Goal: Information Seeking & Learning: Learn about a topic

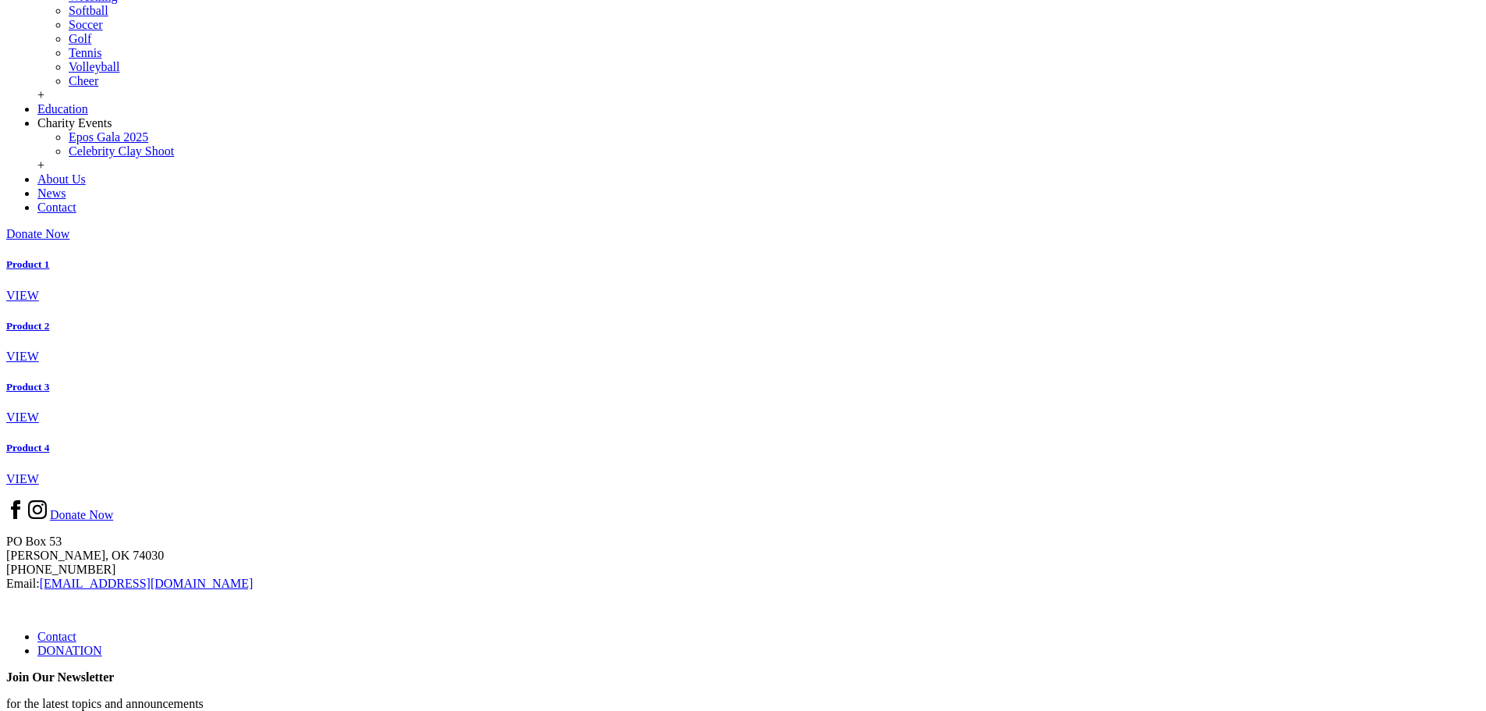
scroll to position [546, 0]
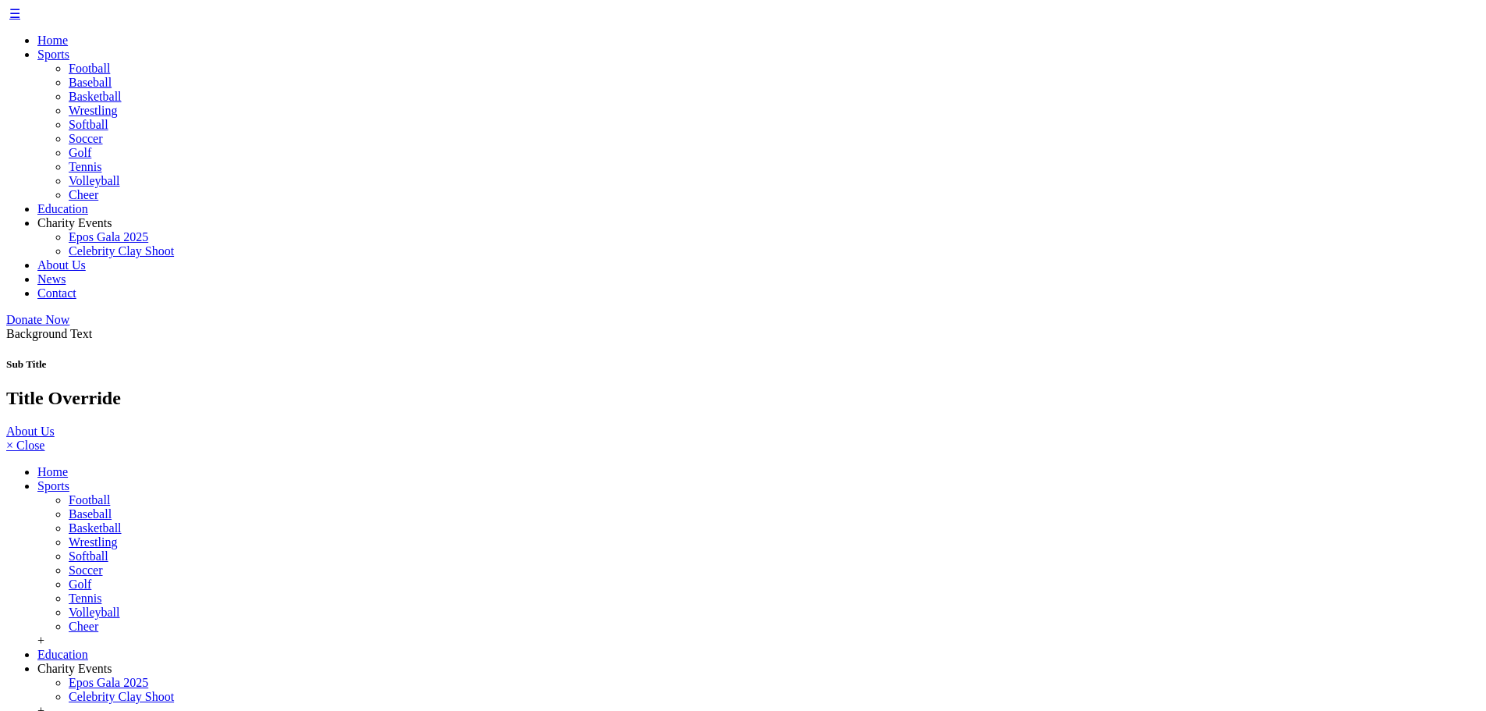
scroll to position [546, 0]
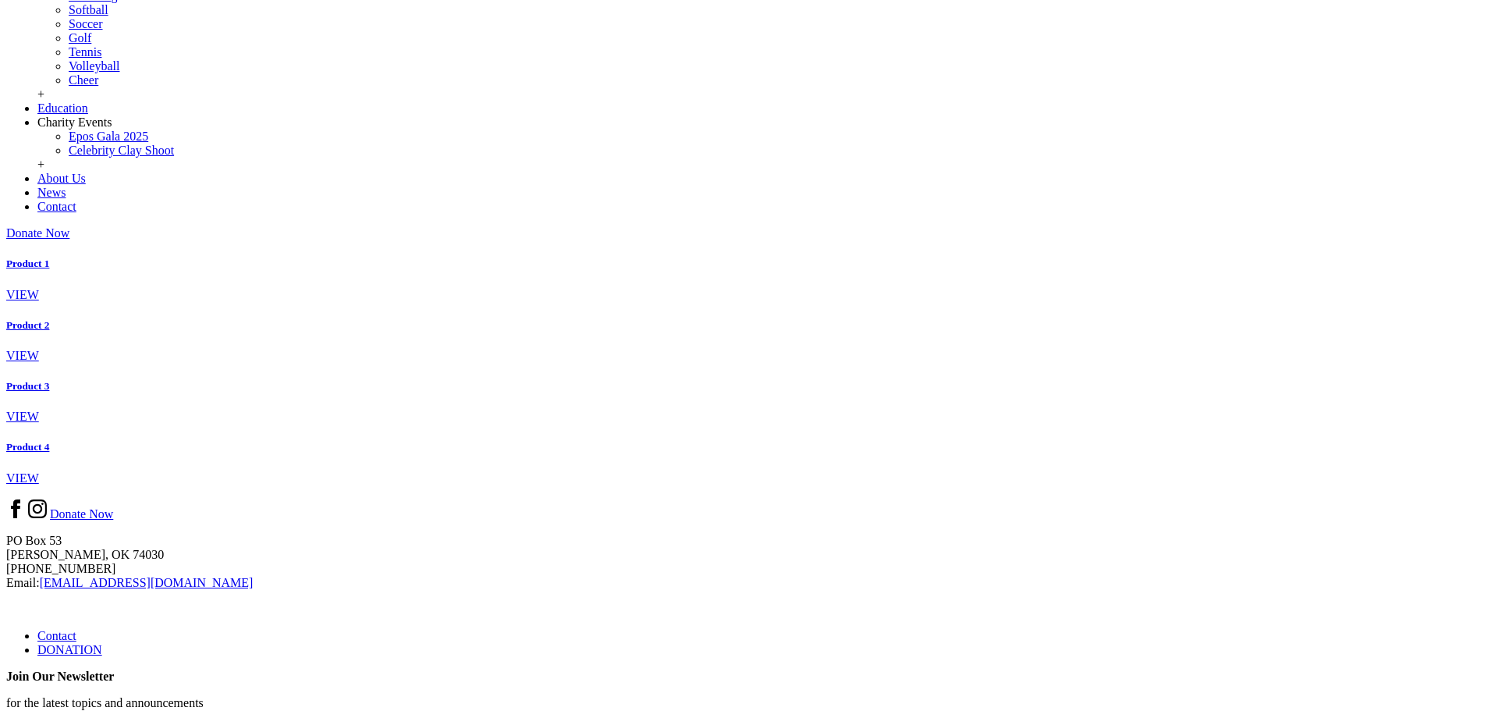
click at [1073, 484] on div "Product 1 VIEW Product 2 VIEW Product 3 VIEW Product 4 VIEW" at bounding box center [743, 370] width 1474 height 227
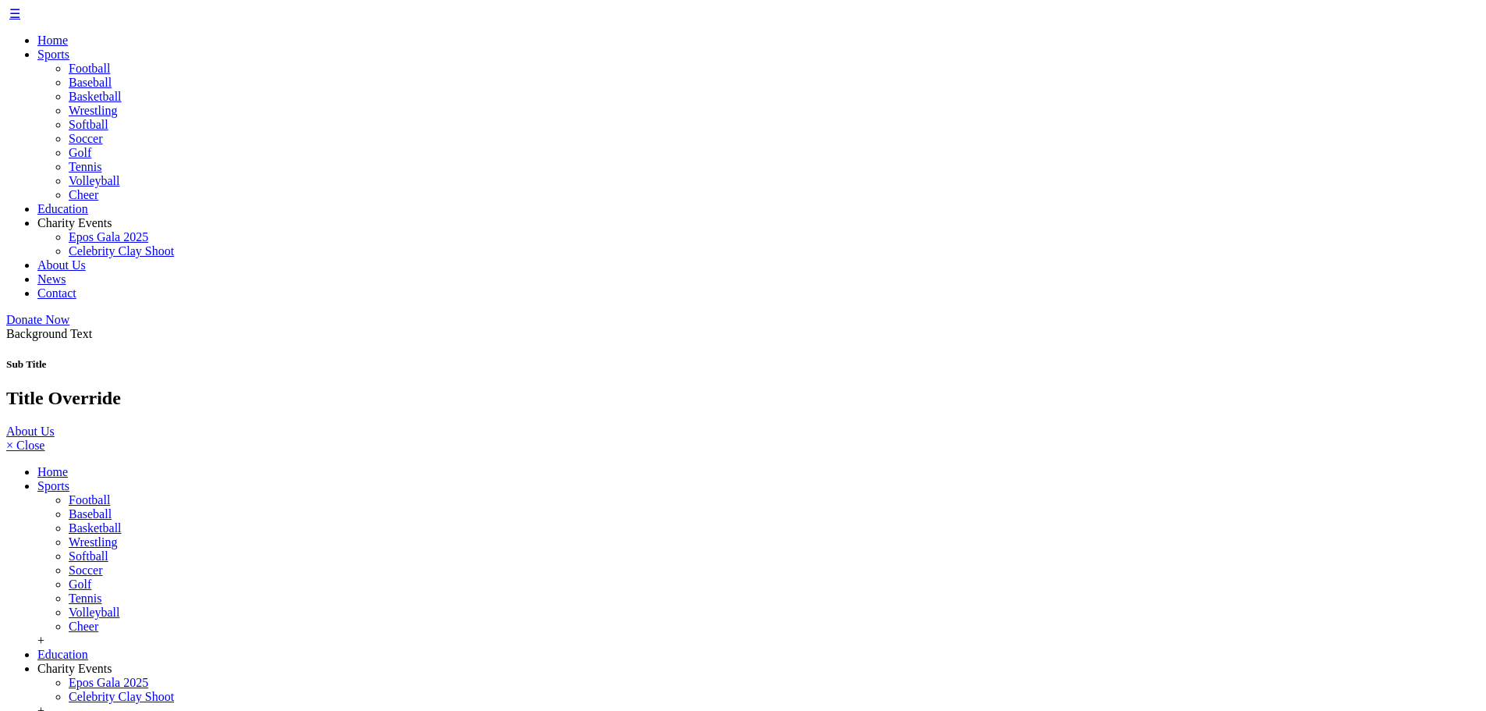
scroll to position [546, 0]
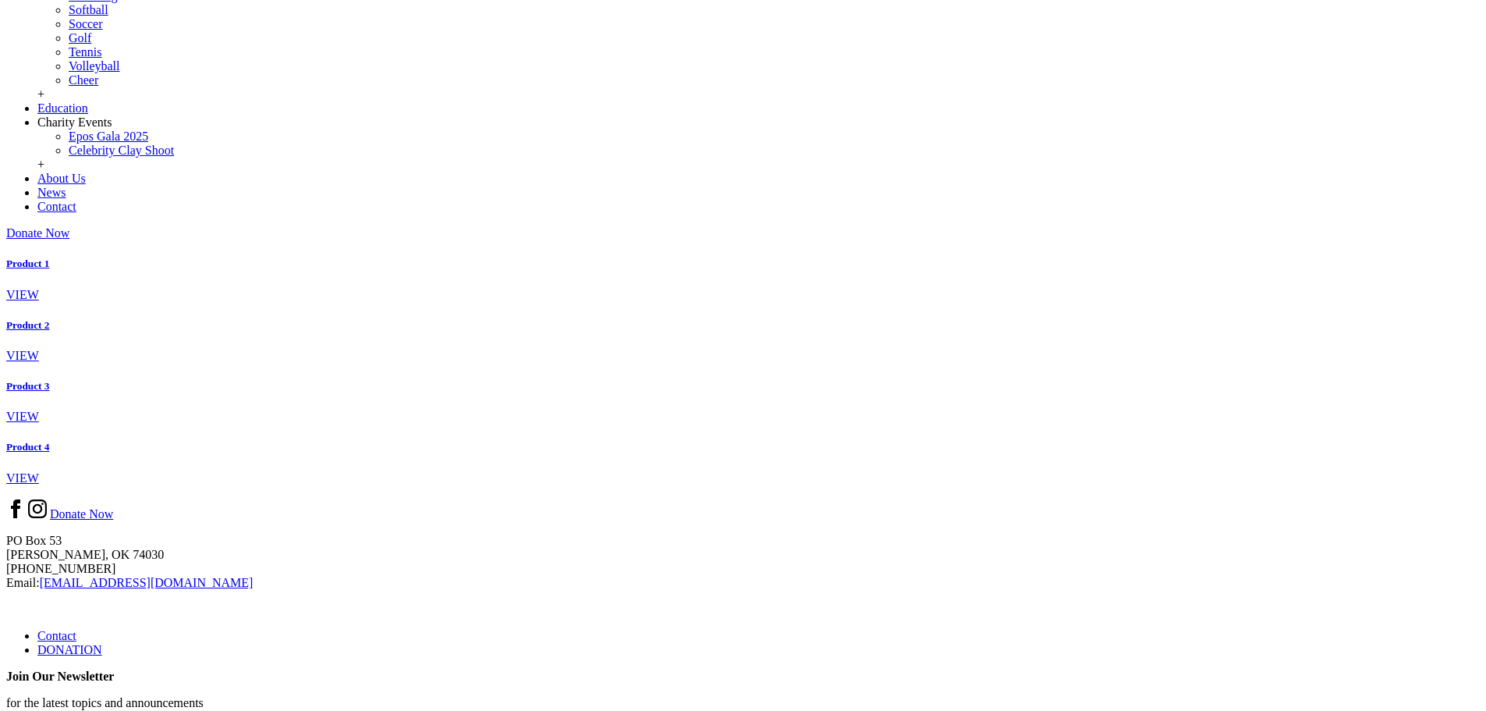
click at [39, 301] on link "VIEW" at bounding box center [22, 294] width 33 height 13
click at [6, 319] on link at bounding box center [6, 319] width 0 height 0
click at [6, 380] on link at bounding box center [6, 380] width 0 height 0
click at [6, 441] on link at bounding box center [6, 441] width 0 height 0
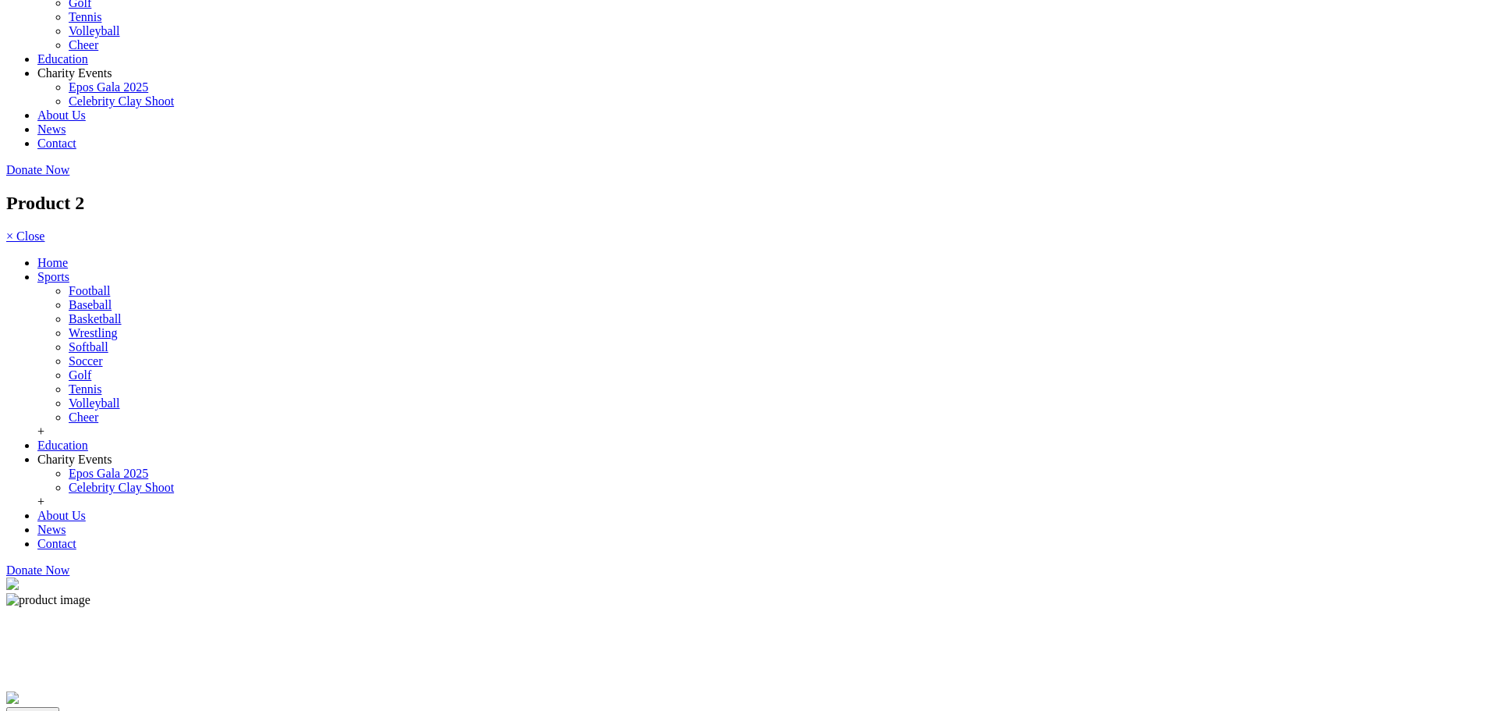
scroll to position [156, 0]
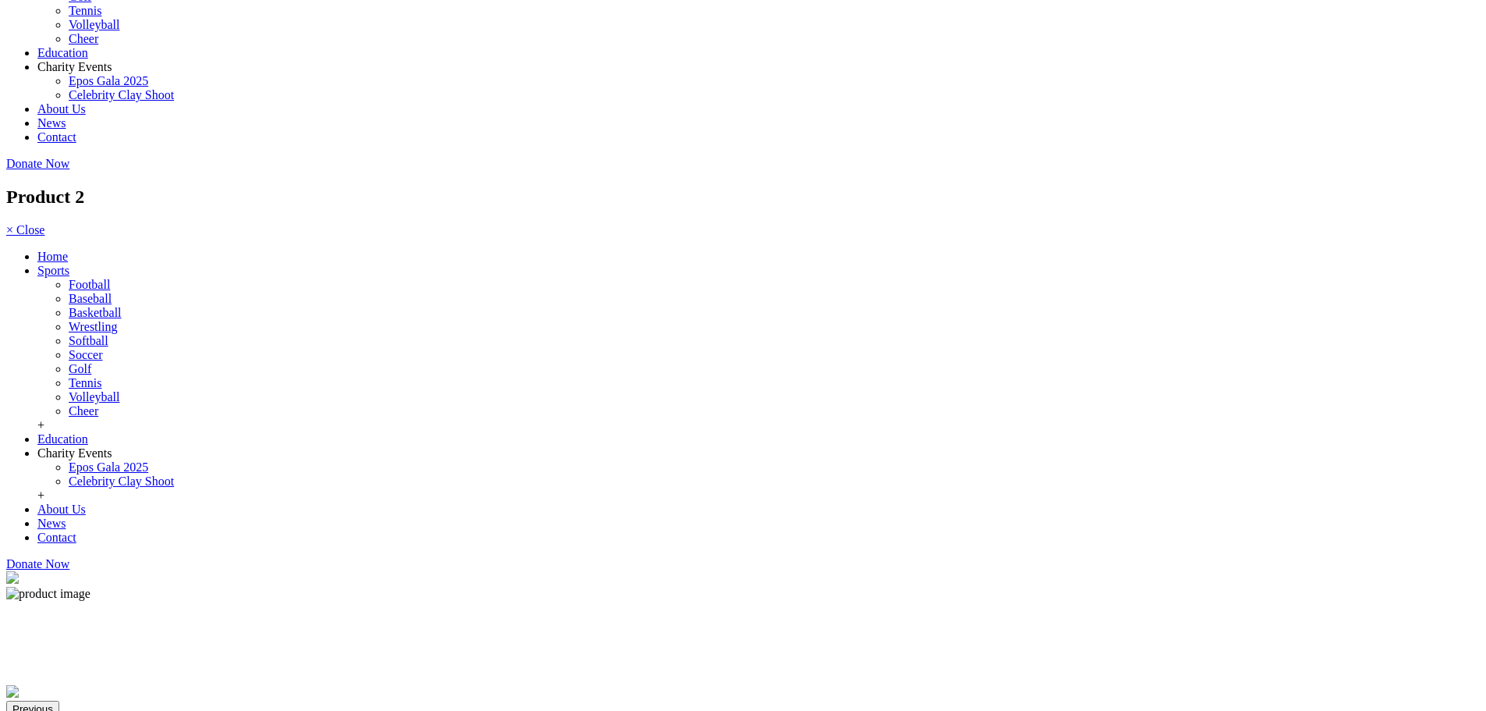
click at [19, 685] on img at bounding box center [12, 691] width 12 height 12
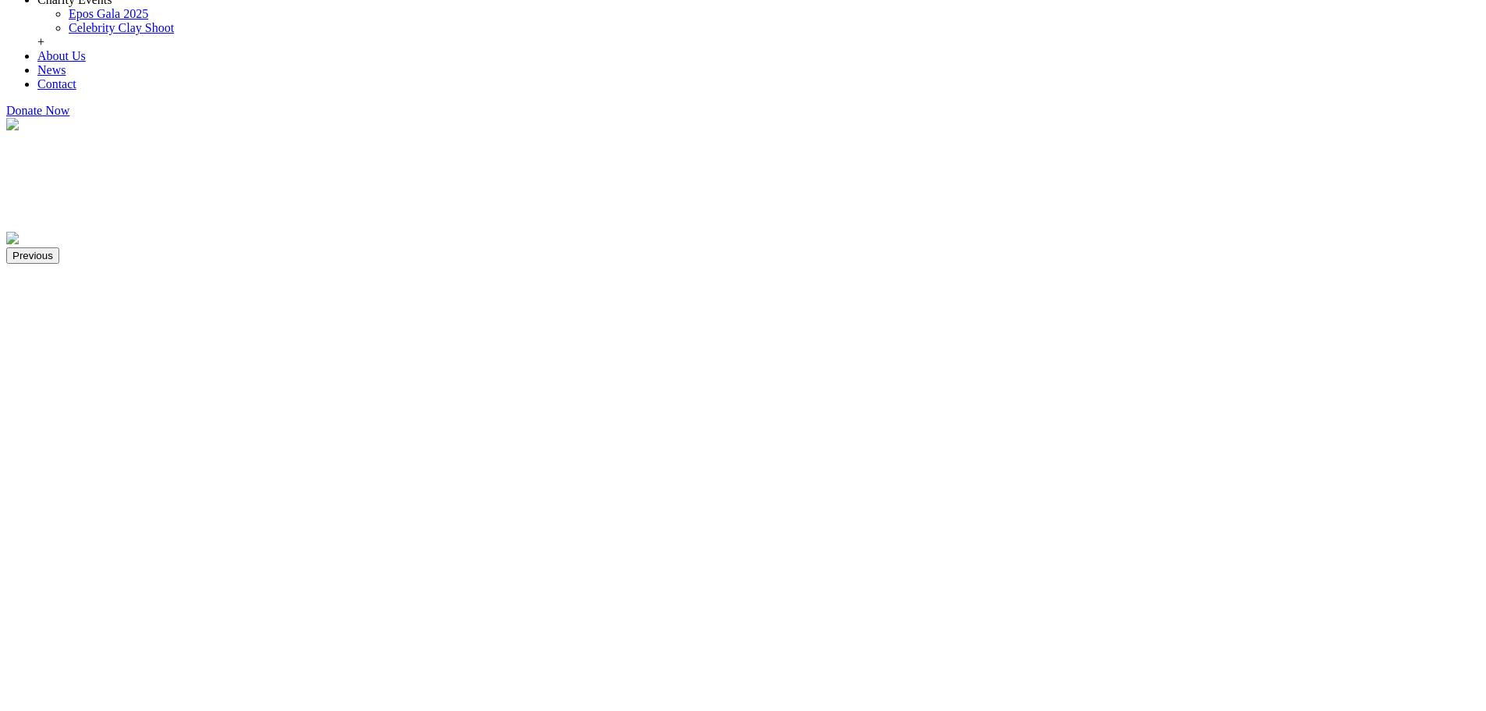
scroll to position [780, 0]
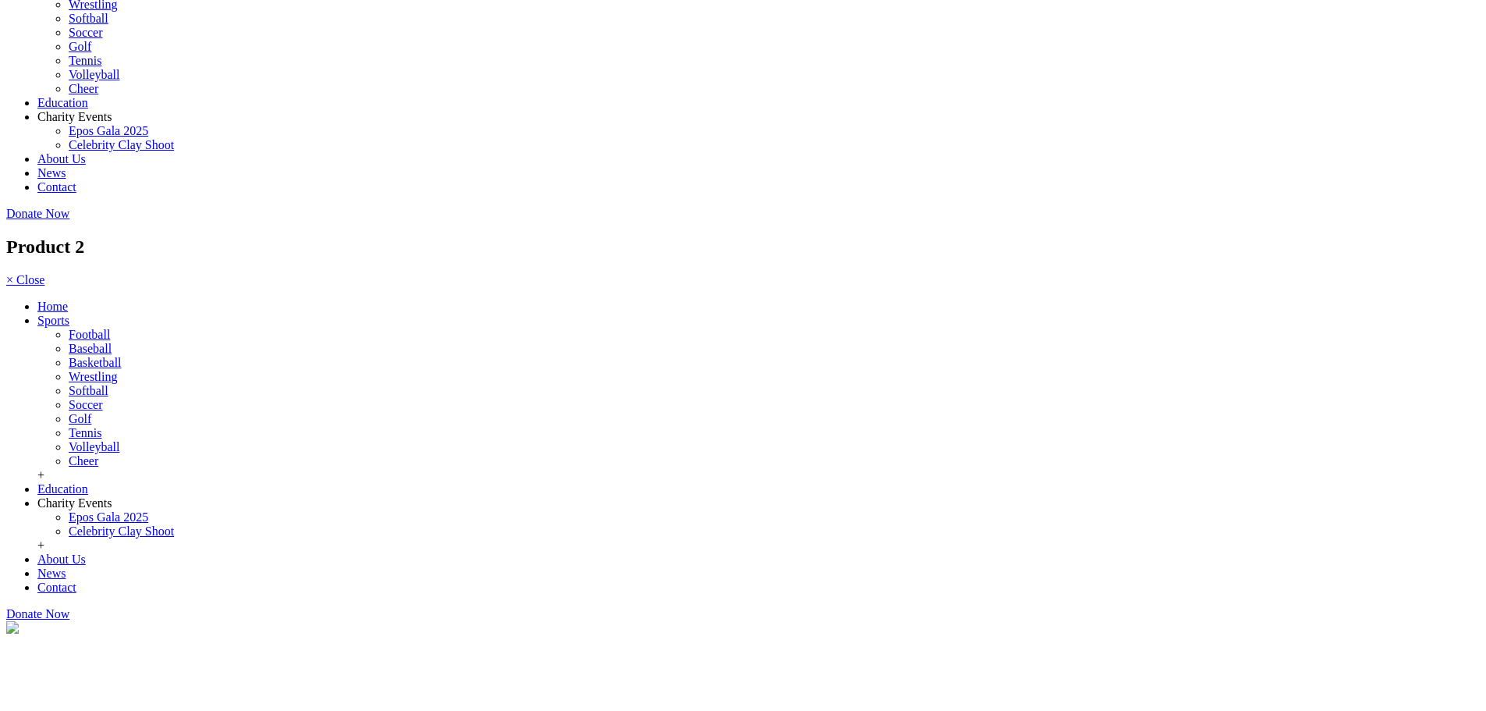
scroll to position [78, 0]
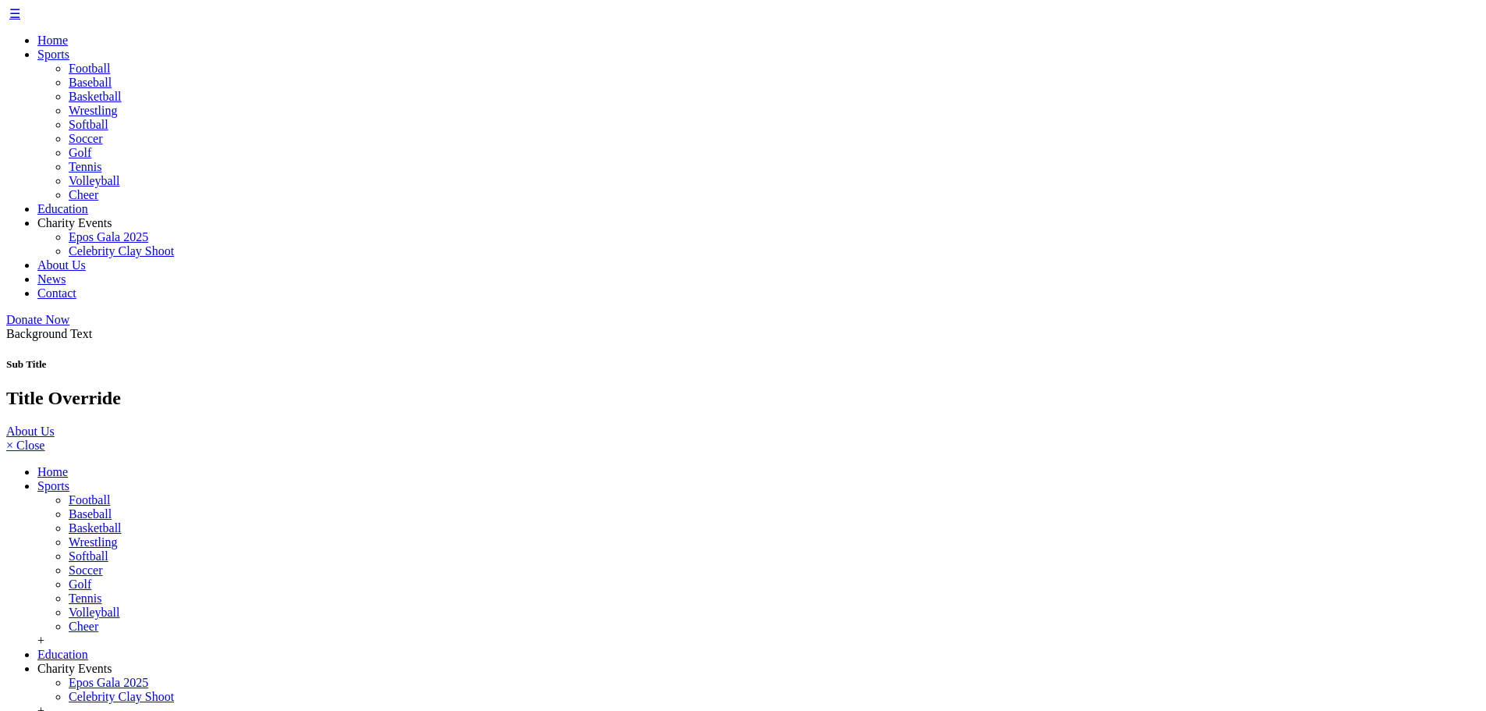
scroll to position [546, 0]
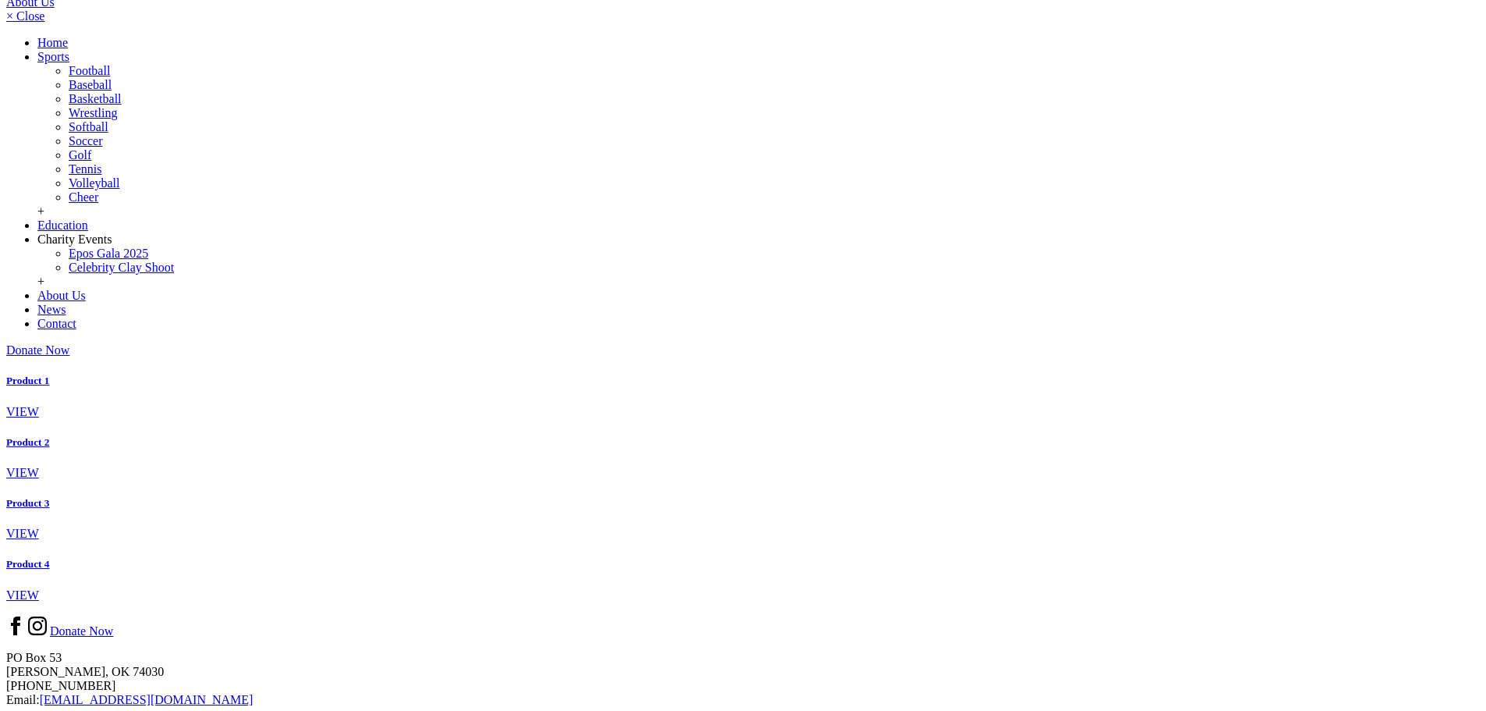
scroll to position [468, 0]
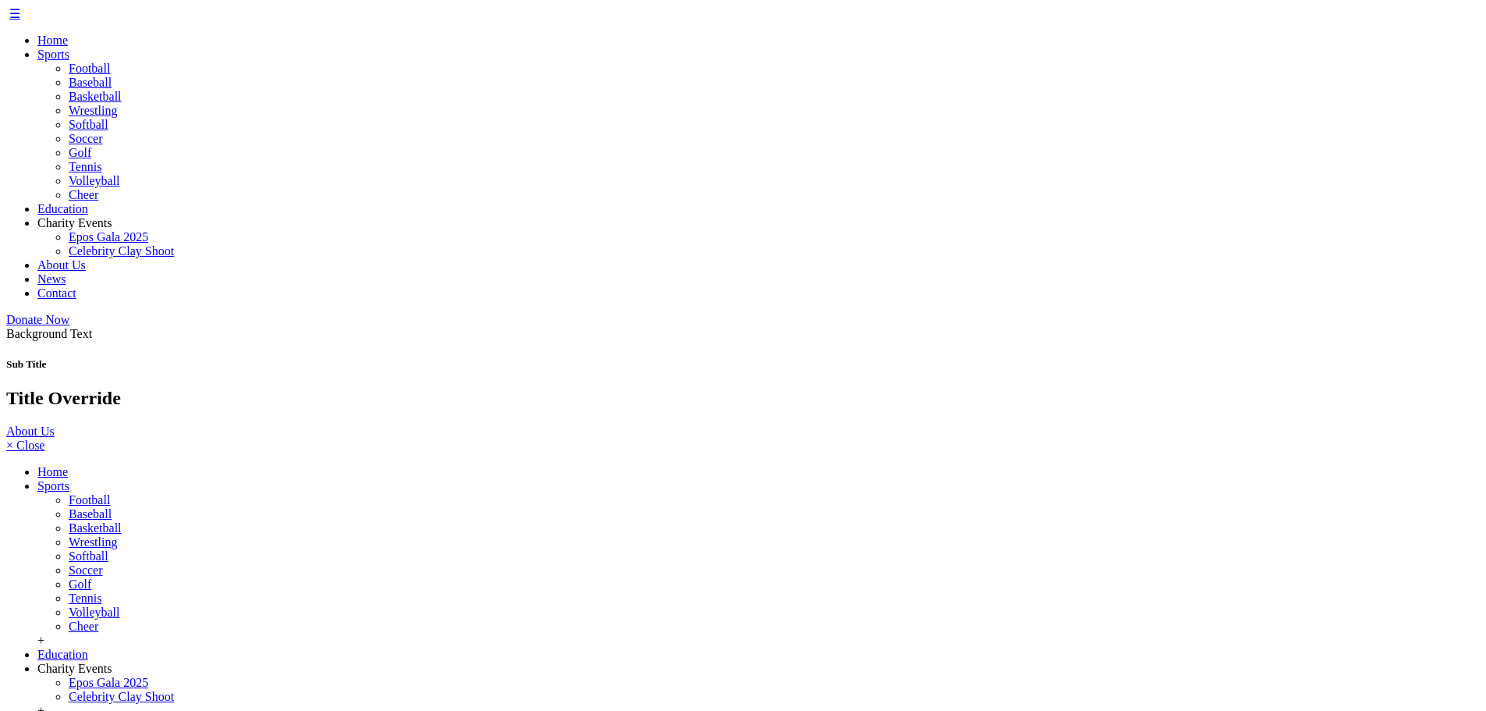
scroll to position [468, 0]
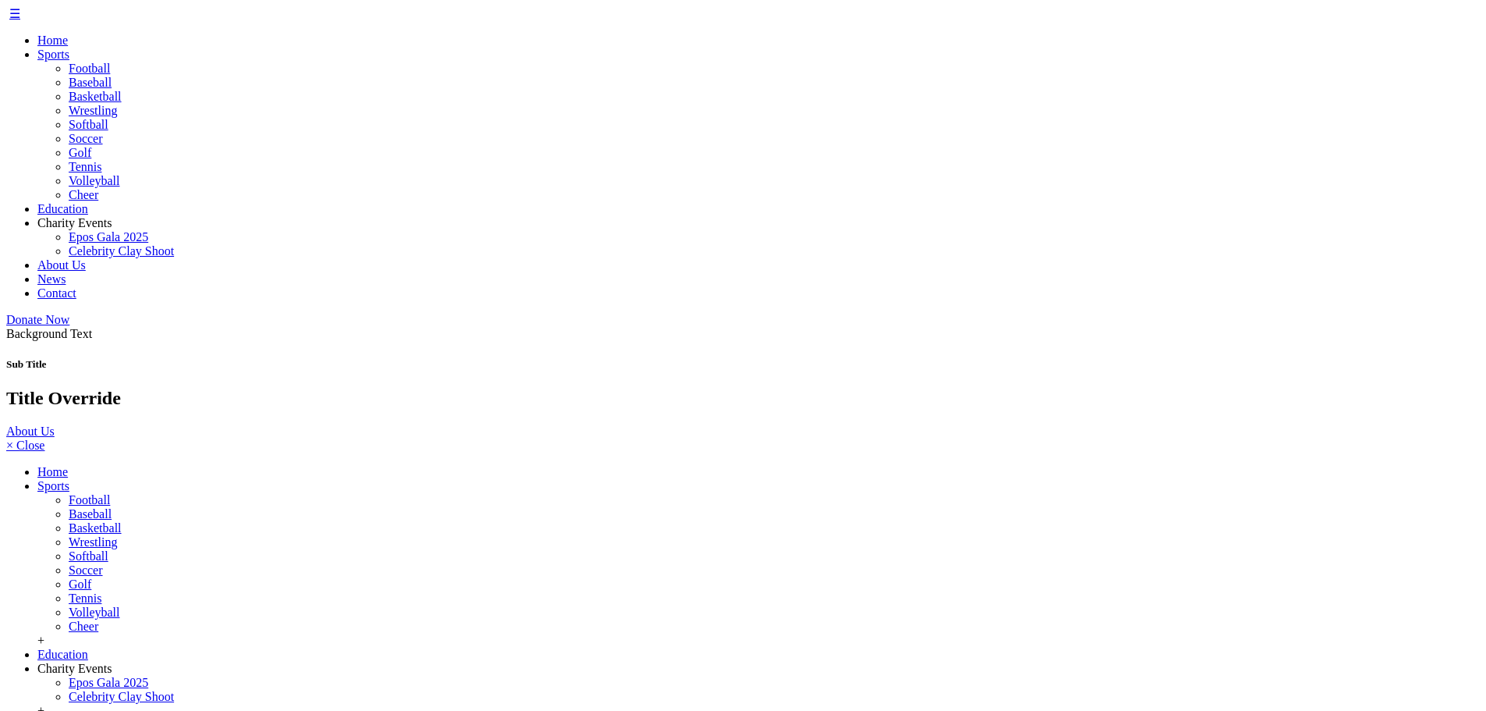
scroll to position [468, 0]
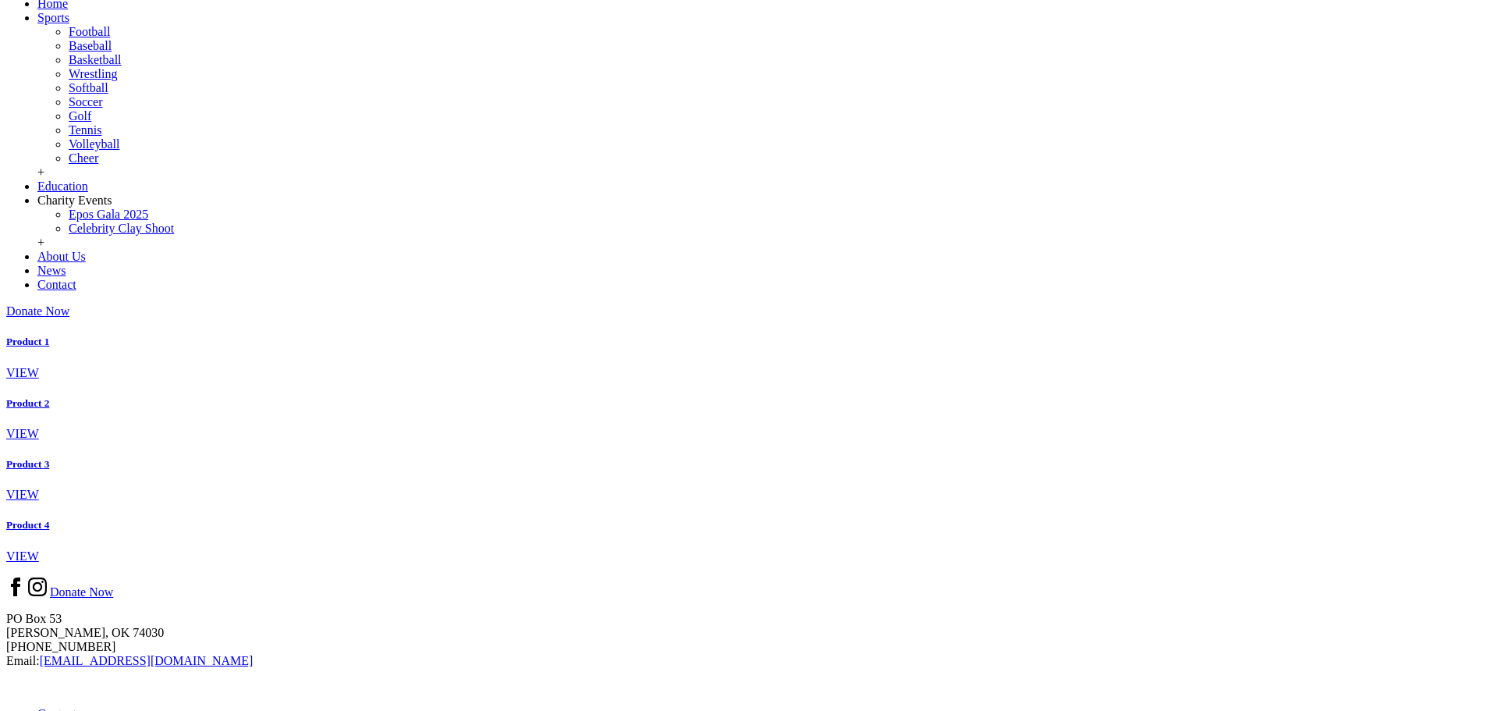
click at [6, 397] on link at bounding box center [6, 397] width 0 height 0
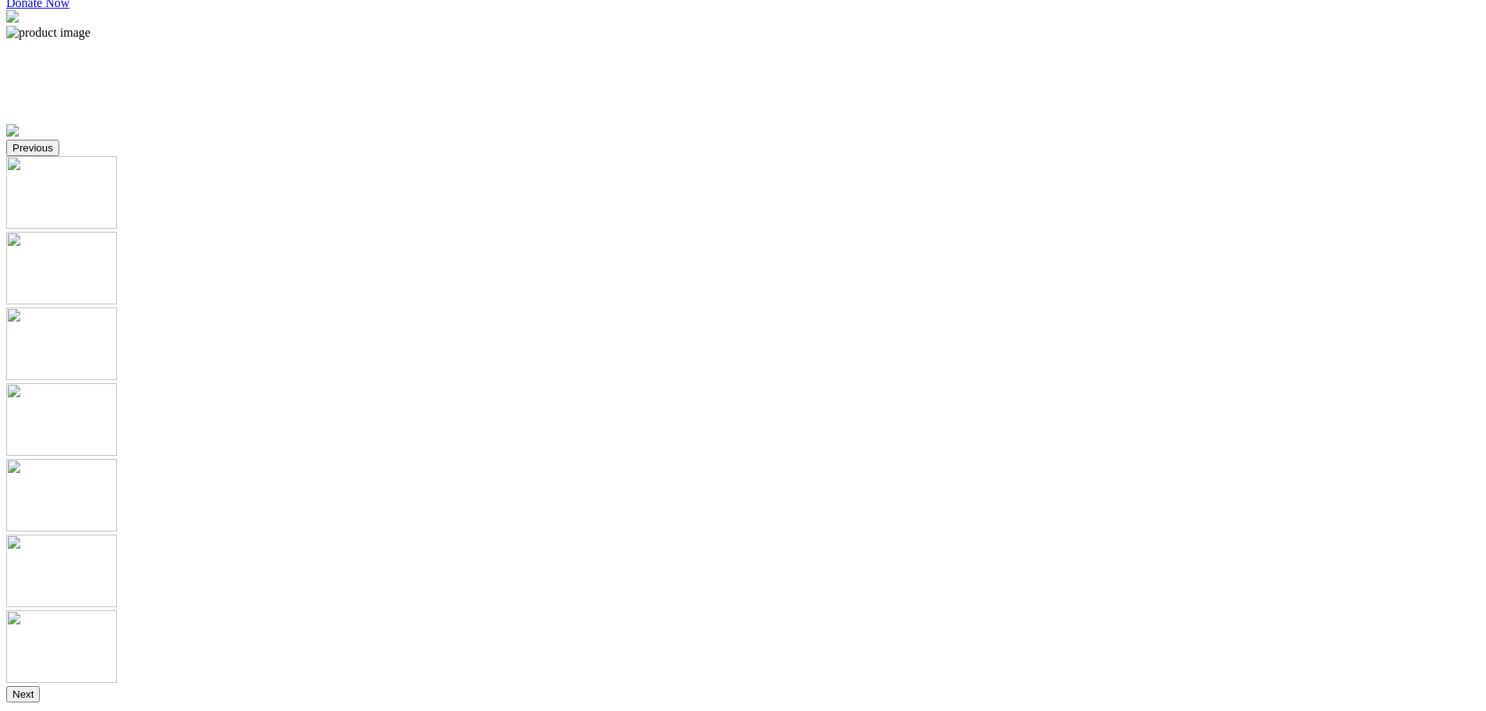
scroll to position [702, 0]
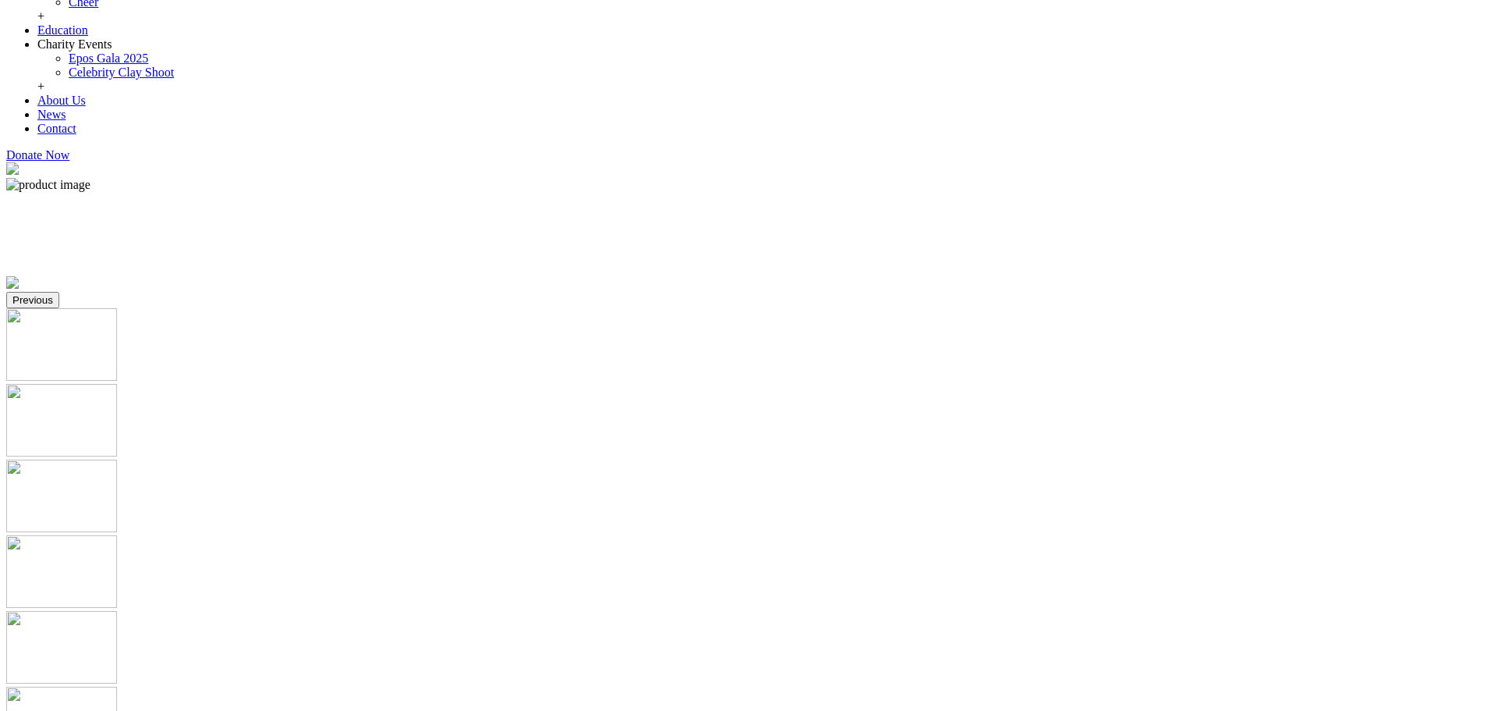
scroll to position [390, 0]
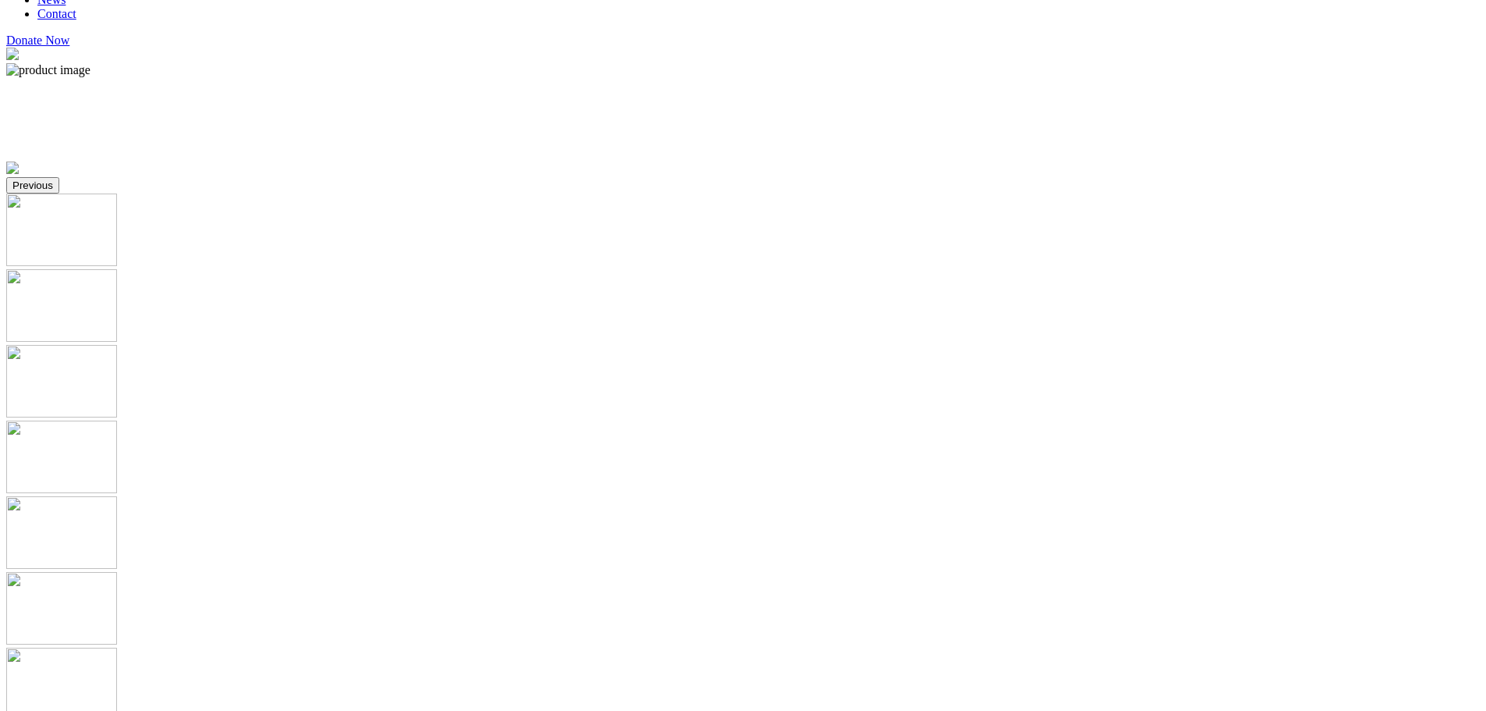
scroll to position [497, 0]
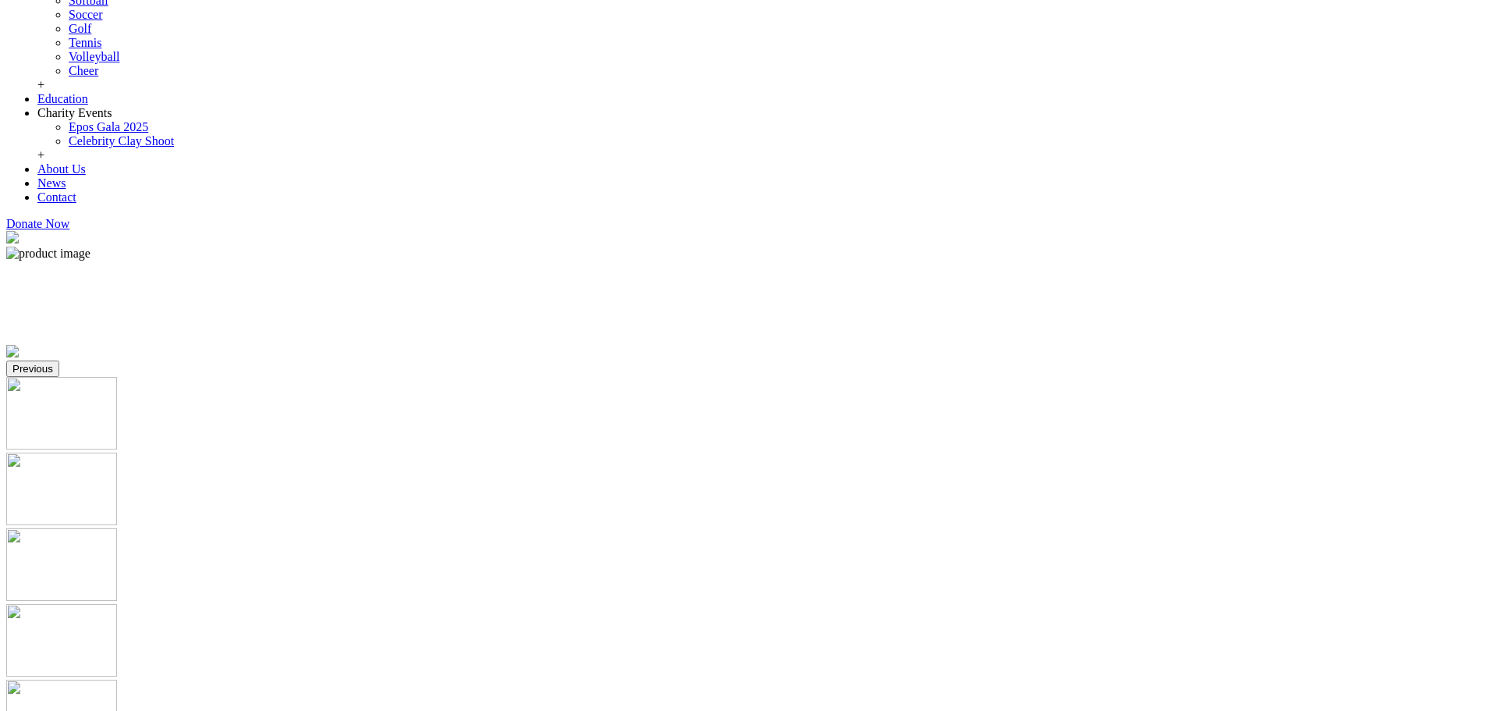
scroll to position [731, 0]
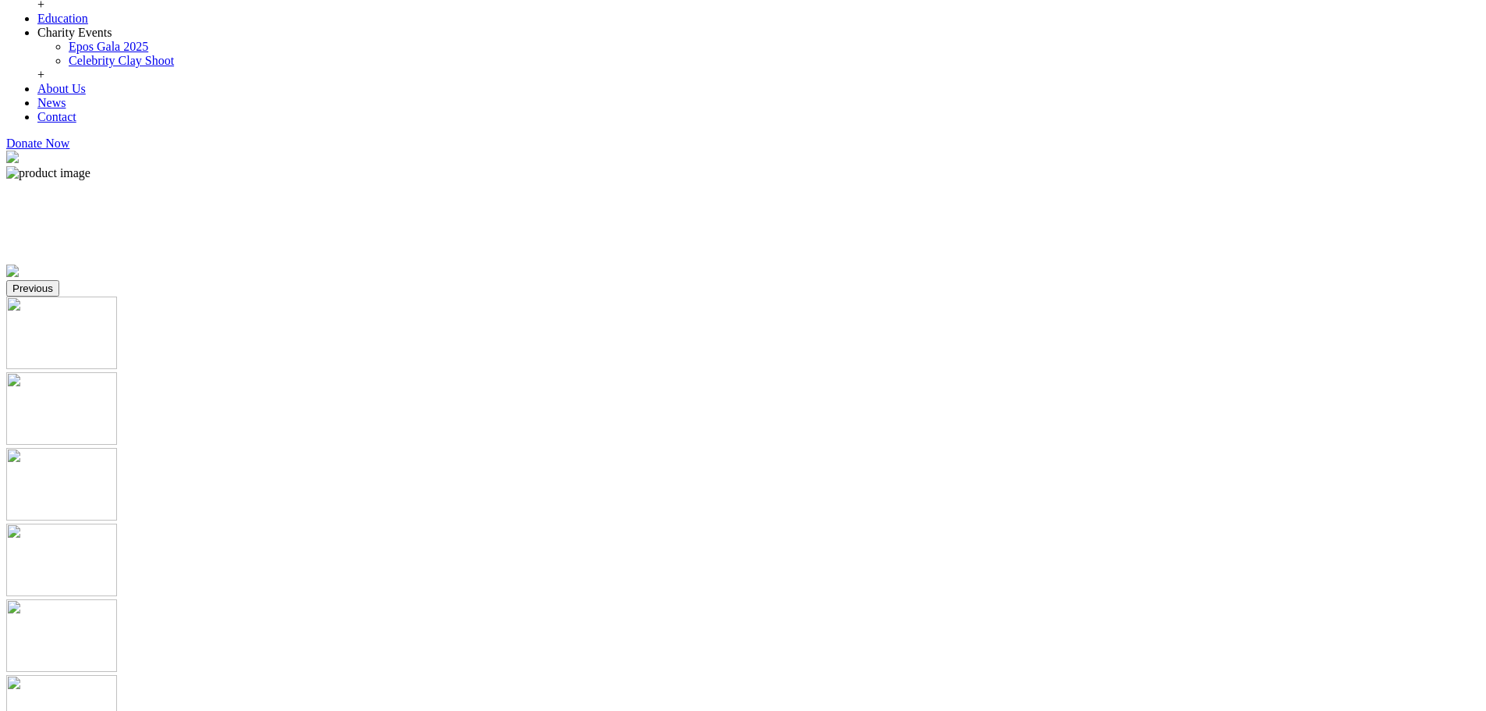
scroll to position [575, 0]
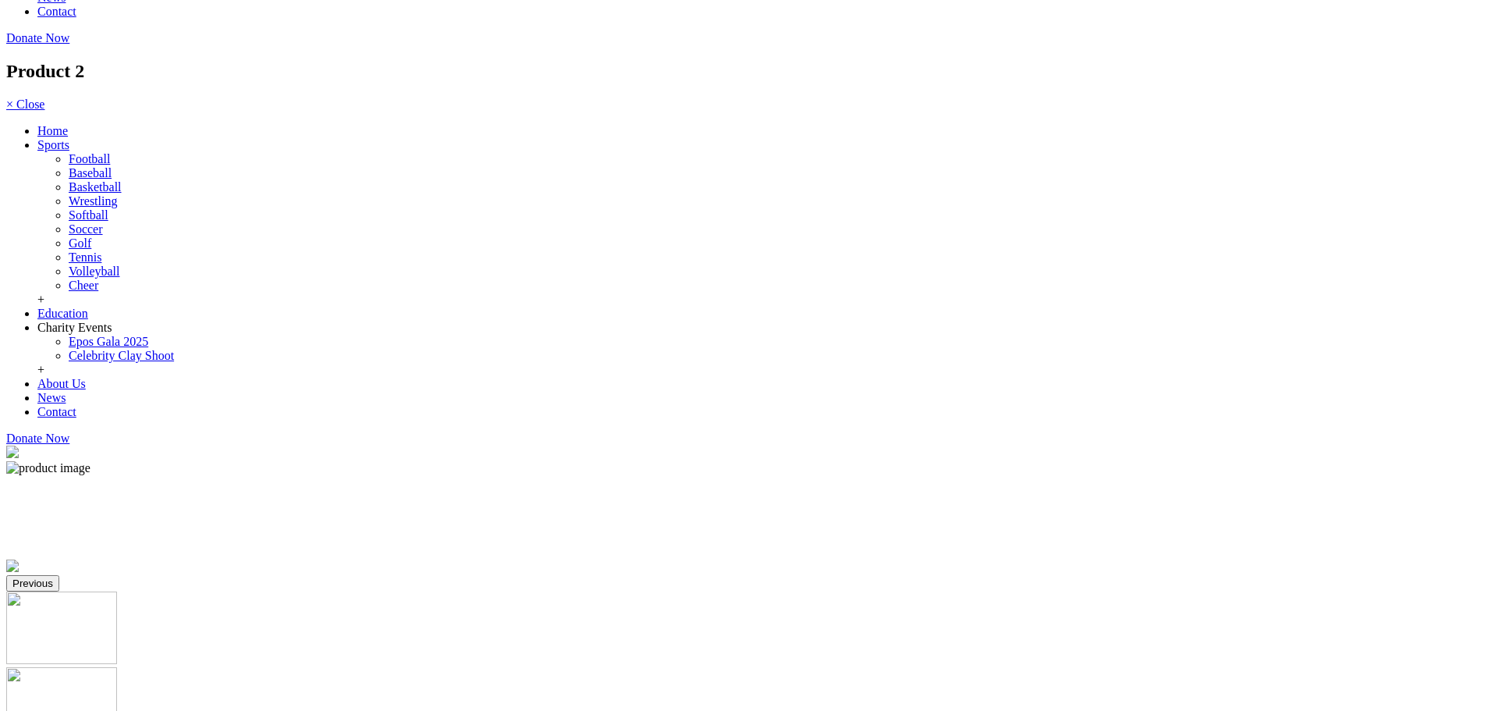
scroll to position [107, 0]
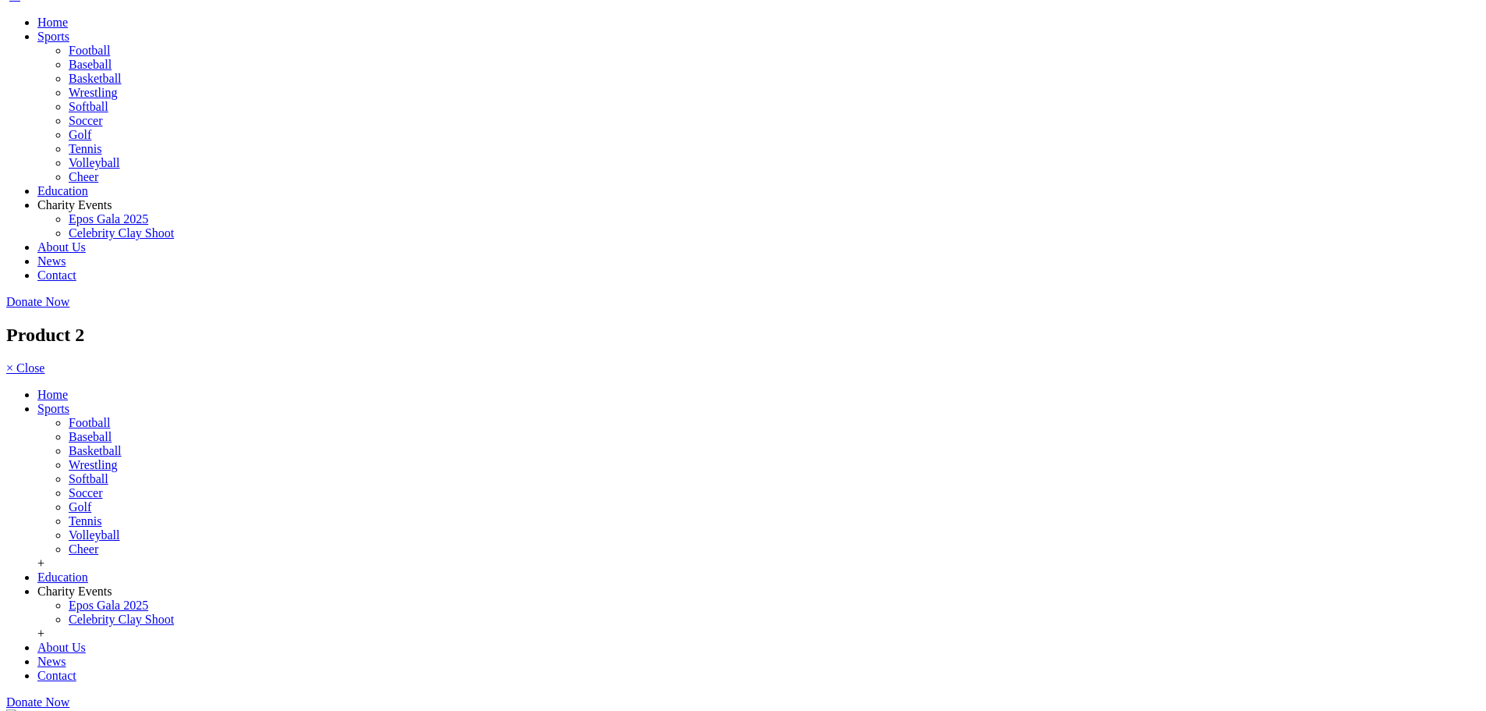
scroll to position [0, 0]
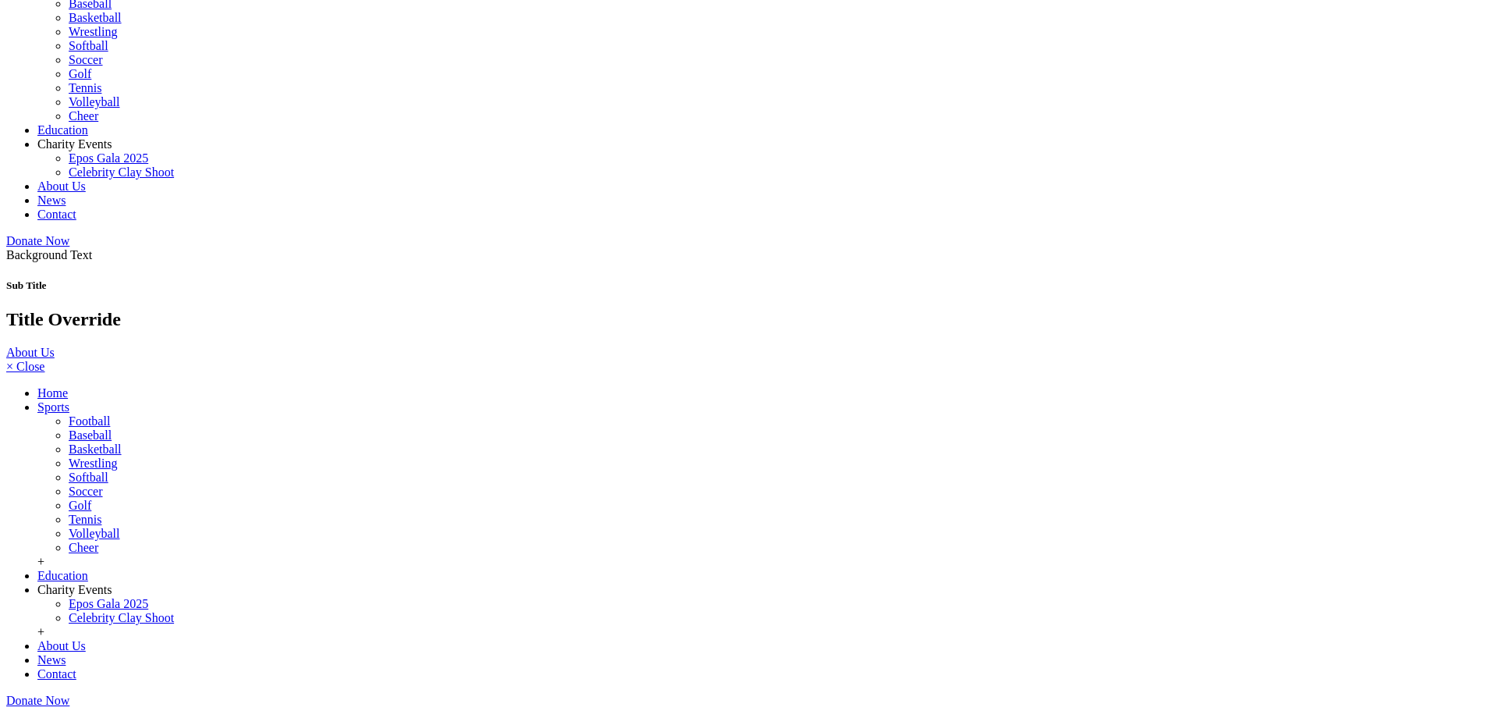
scroll to position [468, 0]
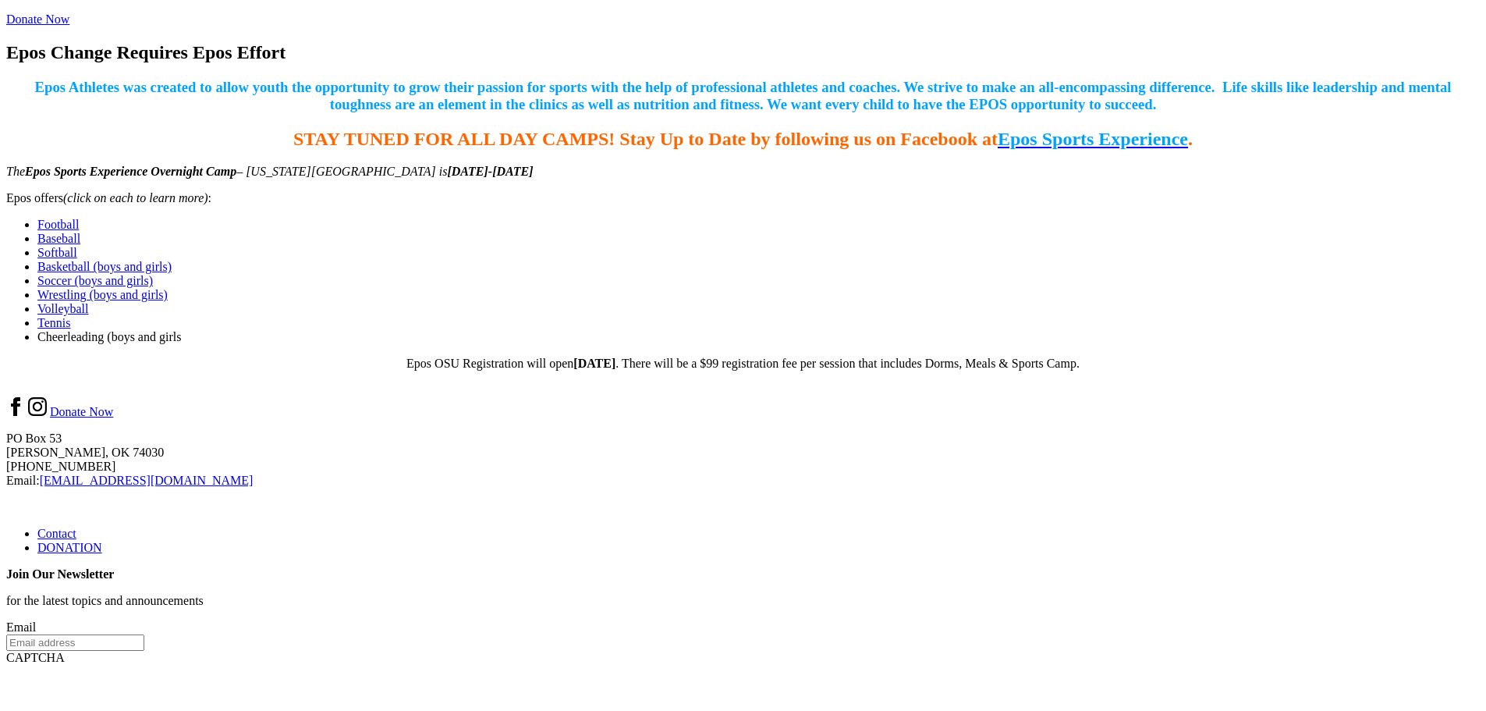
scroll to position [702, 0]
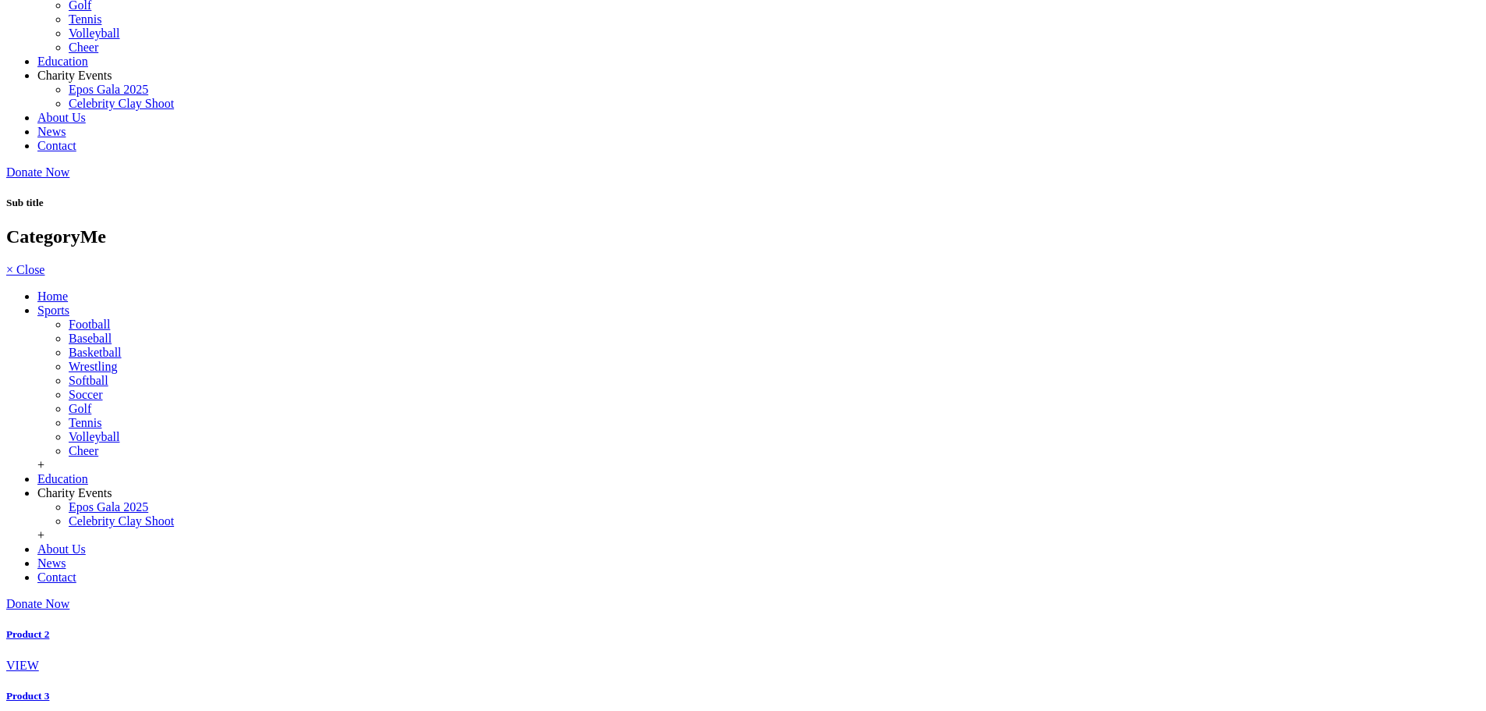
scroll to position [546, 0]
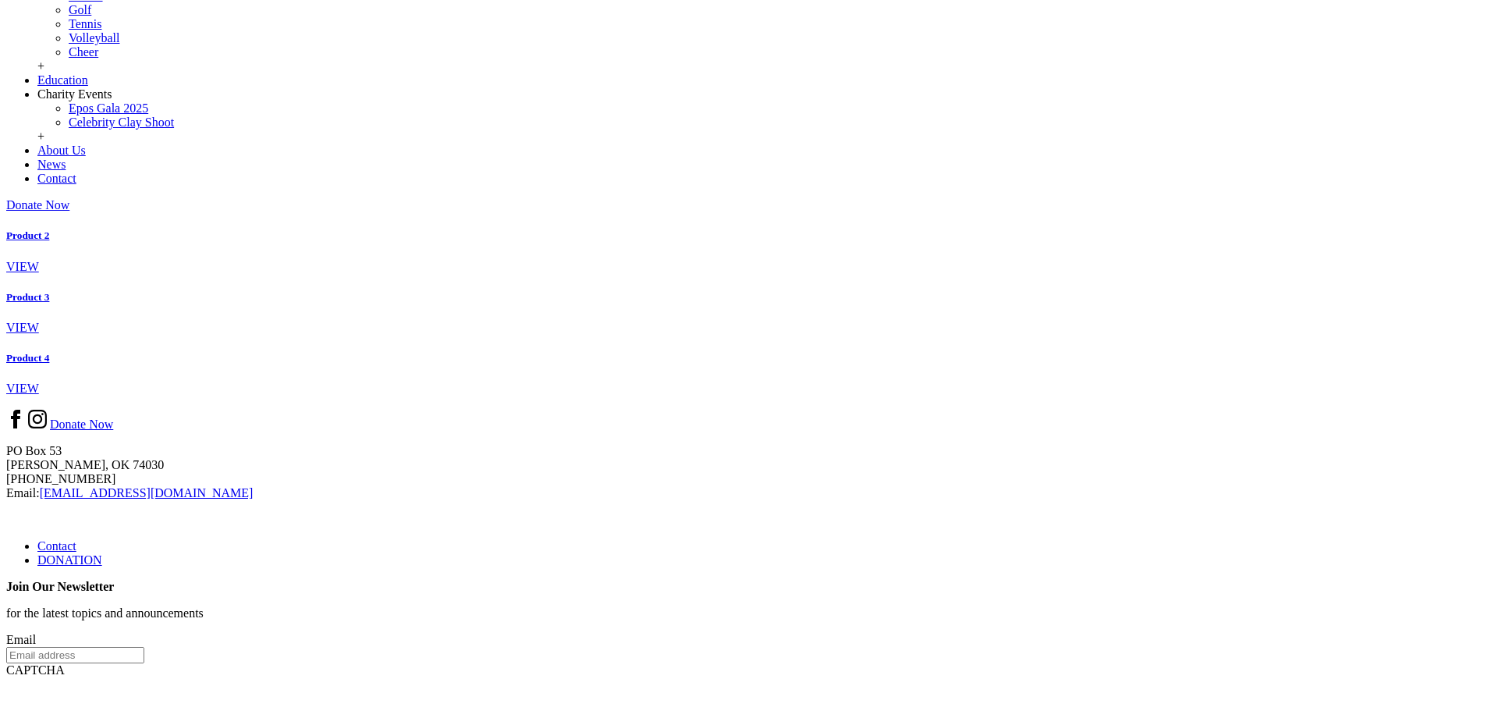
drag, startPoint x: 605, startPoint y: 250, endPoint x: 577, endPoint y: 255, distance: 27.7
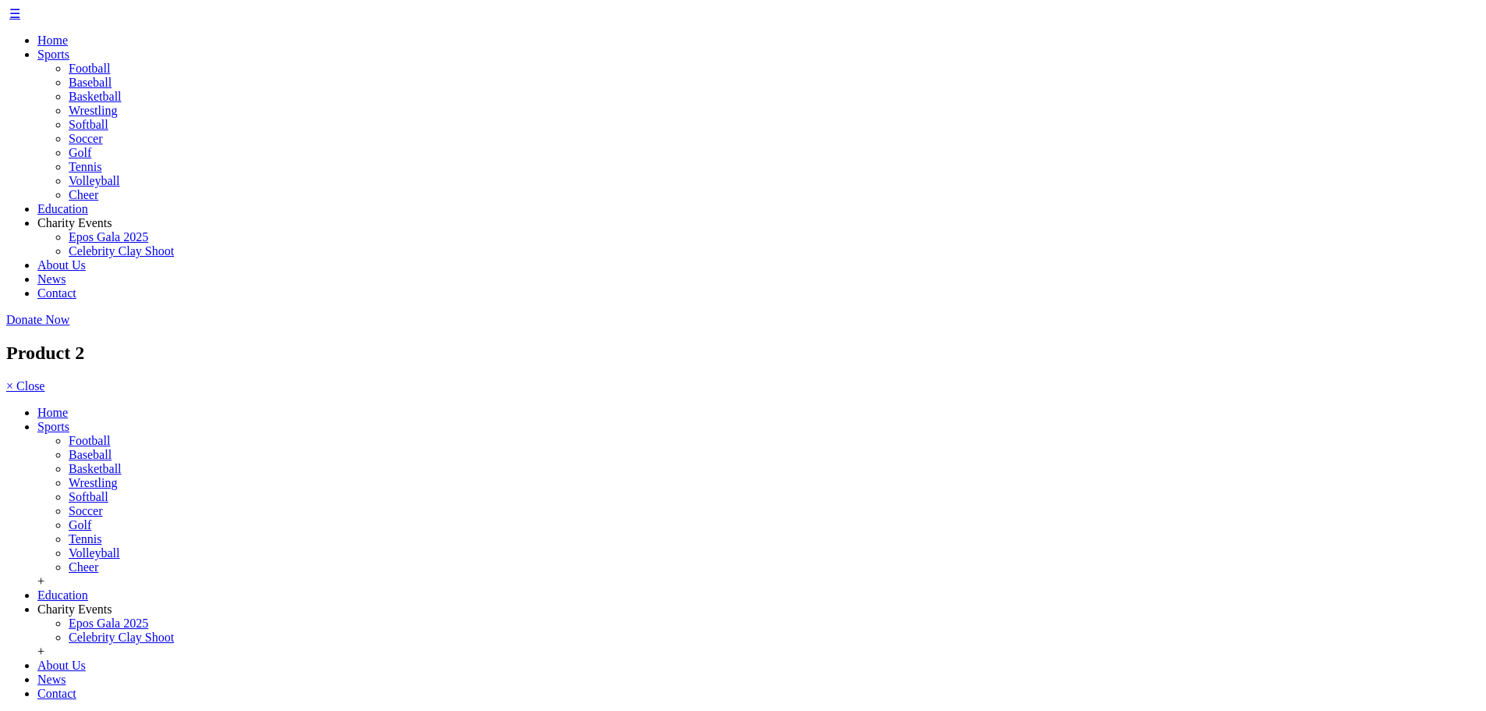
scroll to position [156, 0]
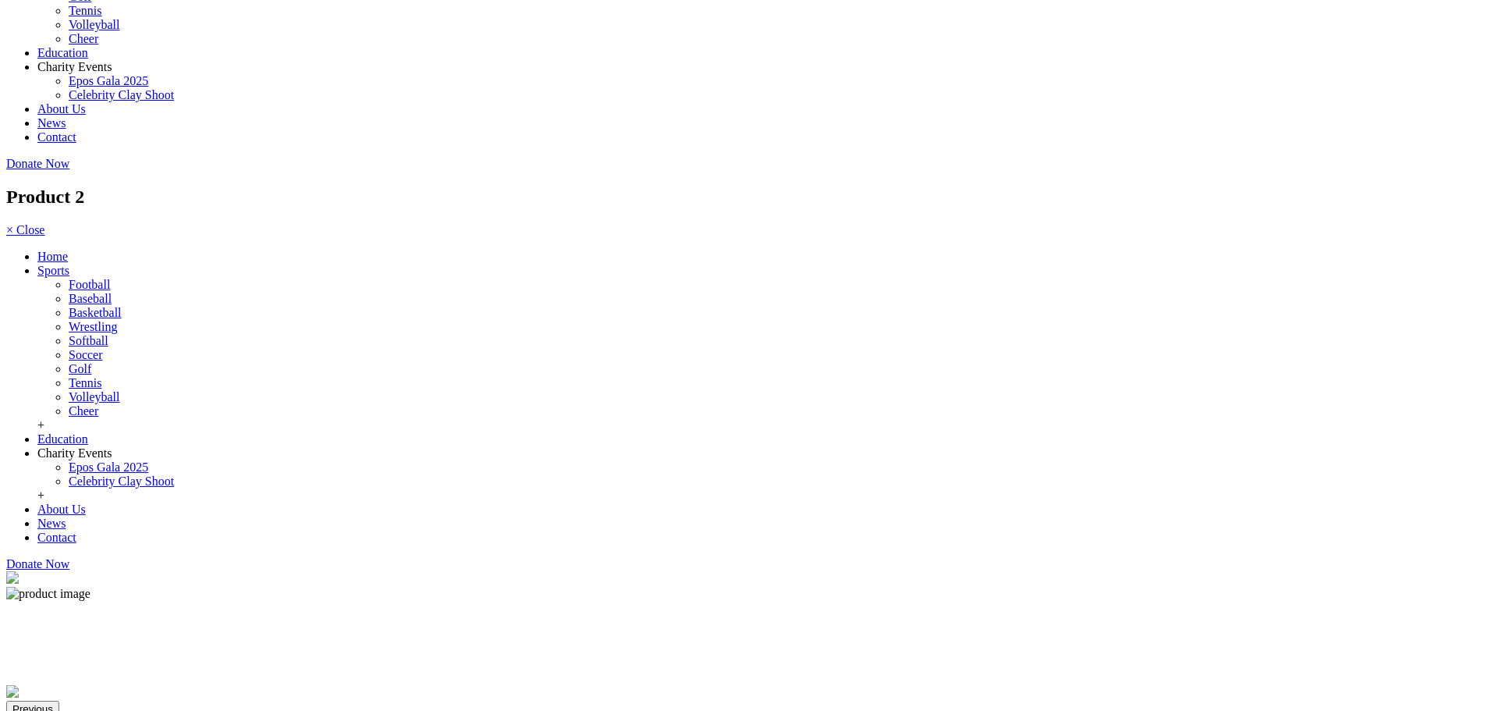
click at [19, 685] on img at bounding box center [12, 691] width 12 height 12
drag, startPoint x: 917, startPoint y: 386, endPoint x: 958, endPoint y: 378, distance: 41.5
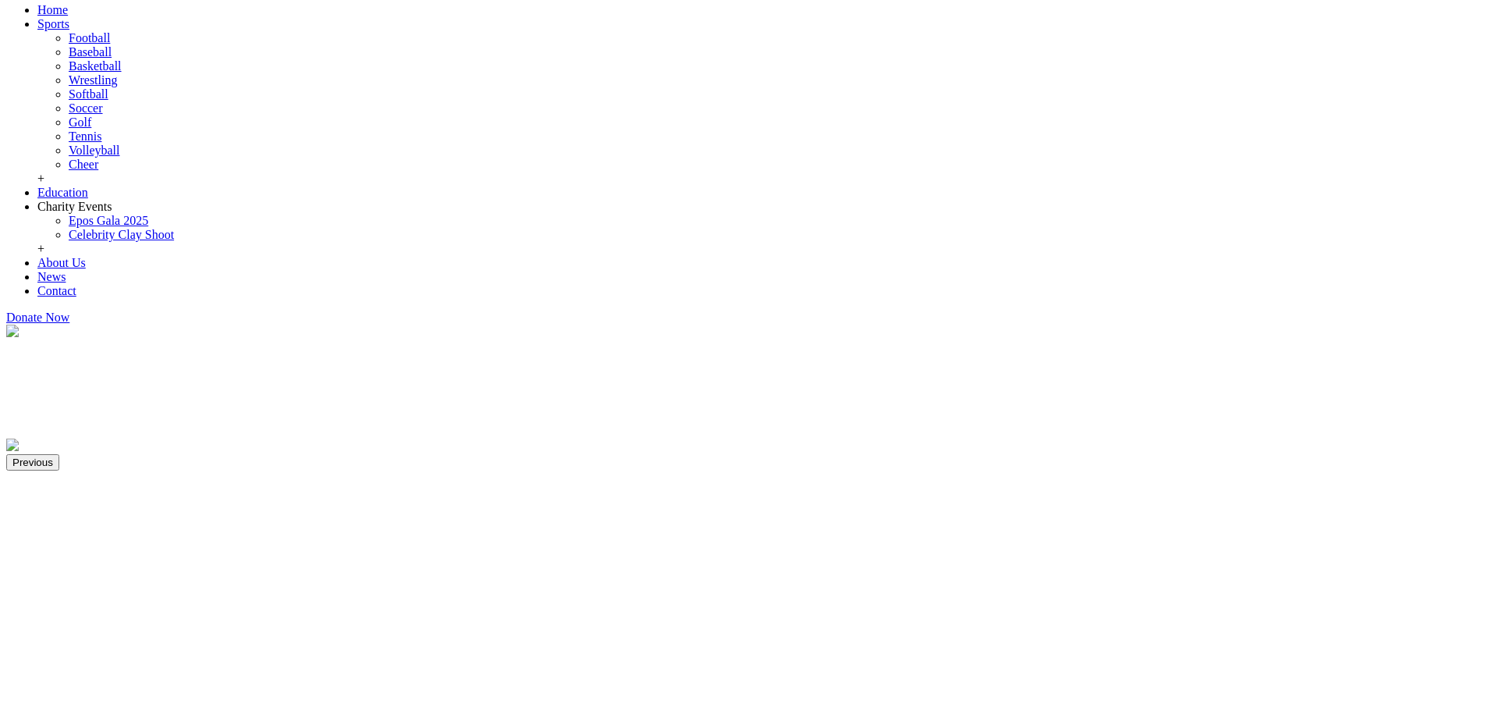
scroll to position [546, 0]
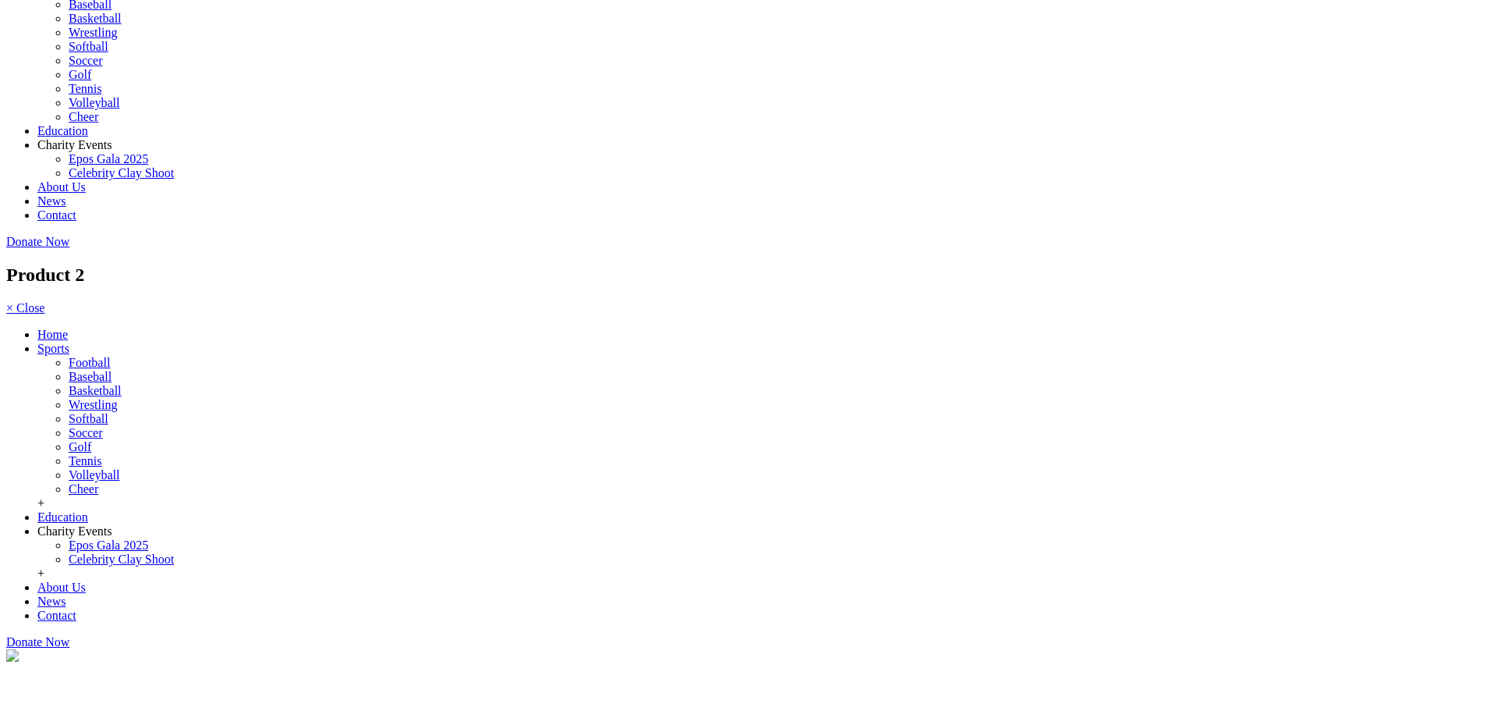
scroll to position [0, 0]
